Goal: Transaction & Acquisition: Subscribe to service/newsletter

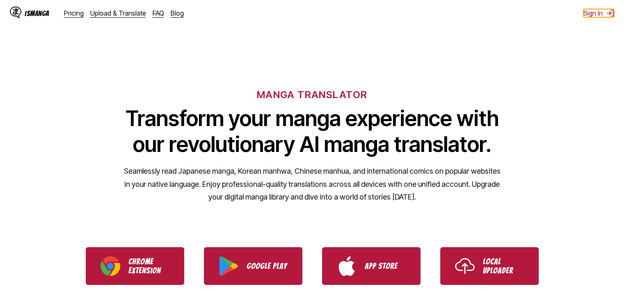
click at [593, 16] on button "Sign In" at bounding box center [599, 13] width 31 height 8
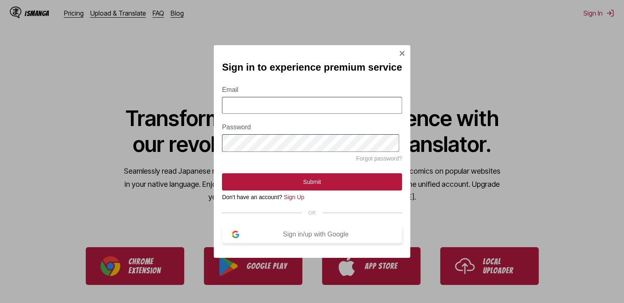
click at [257, 243] on button "Sign in/up with Google" at bounding box center [312, 234] width 180 height 17
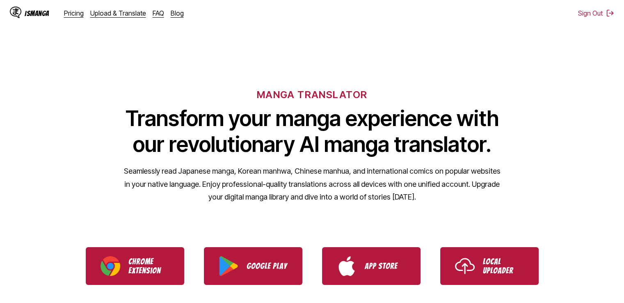
click at [28, 10] on div "IsManga" at bounding box center [37, 13] width 25 height 8
click at [72, 15] on link "Pricing" at bounding box center [74, 13] width 20 height 8
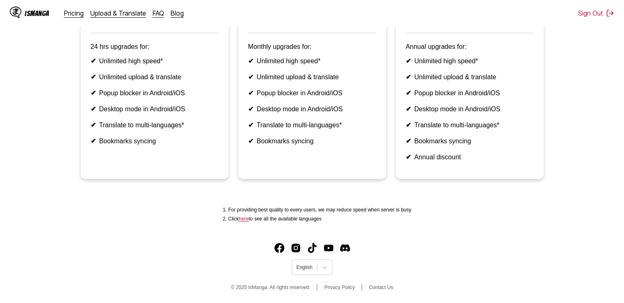
scroll to position [188, 0]
click at [292, 113] on ul "✔ Unlimited high speed* ✔ Unlimited upload & translate ✔ Popup blocker in Andro…" at bounding box center [312, 101] width 128 height 88
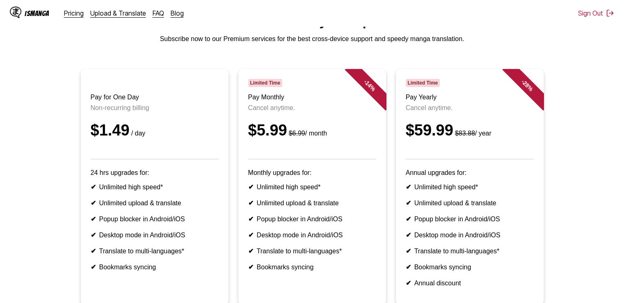
scroll to position [40, 0]
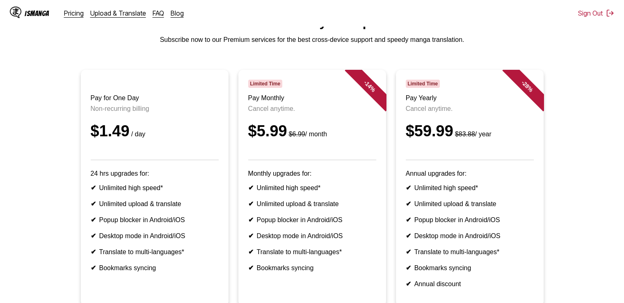
click at [284, 92] on header "Limited Time Pay Monthly Cancel anytime. $5.99 $6.99 / month" at bounding box center [312, 120] width 128 height 80
click at [268, 88] on span "Limited Time" at bounding box center [265, 84] width 34 height 8
click at [262, 140] on div "$5.99 $6.99 / month" at bounding box center [312, 131] width 128 height 18
click at [364, 83] on div "- 14 %" at bounding box center [369, 86] width 49 height 49
